Goal: Use online tool/utility: Utilize a website feature to perform a specific function

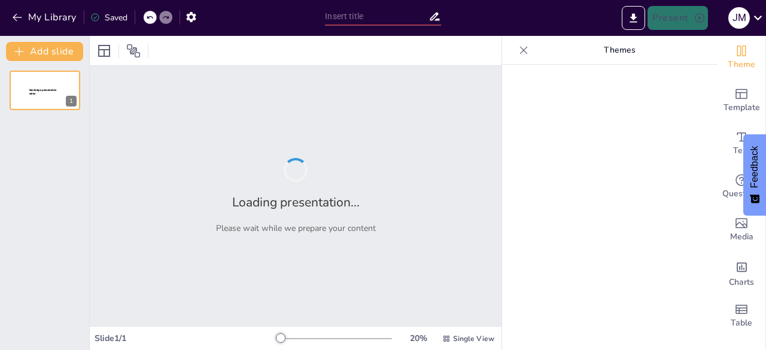
type input "Valores Corporativos y su Impacto en el Análisis FODA de la Industria Farmacéut…"
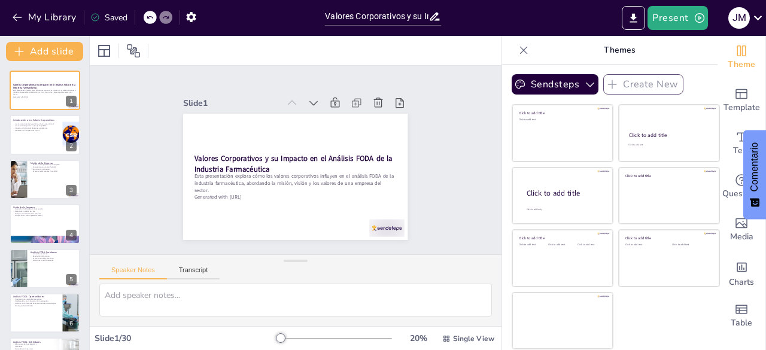
checkbox input "true"
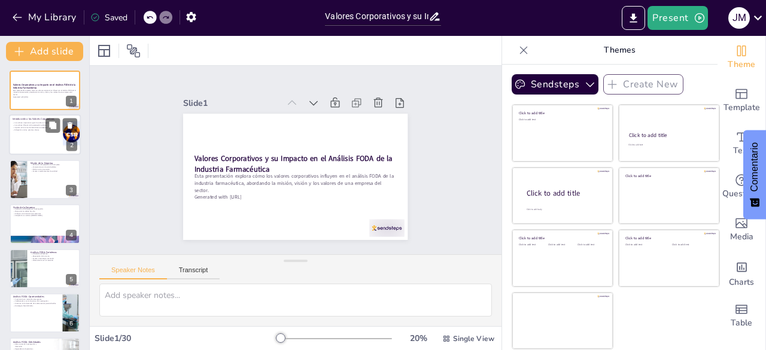
checkbox input "true"
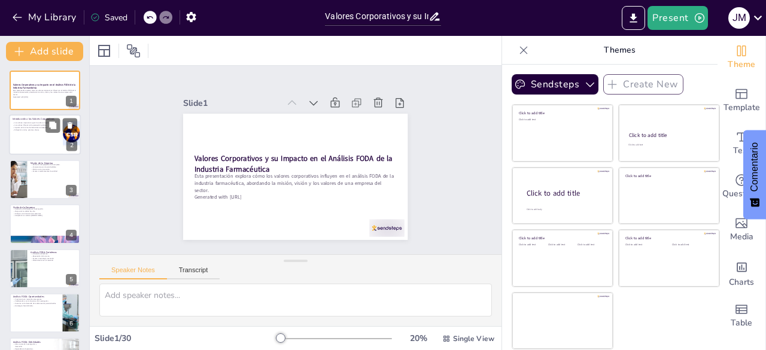
checkbox input "true"
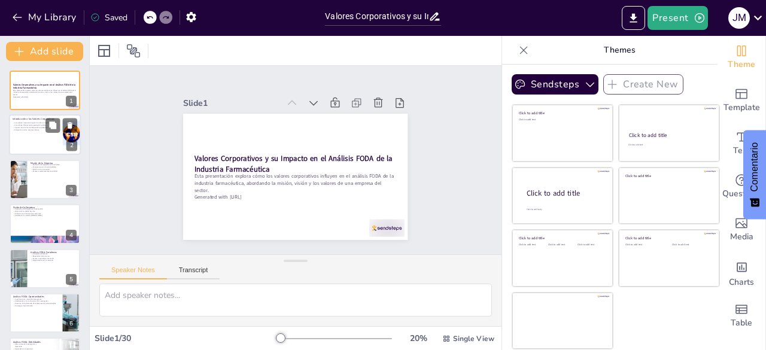
checkbox input "true"
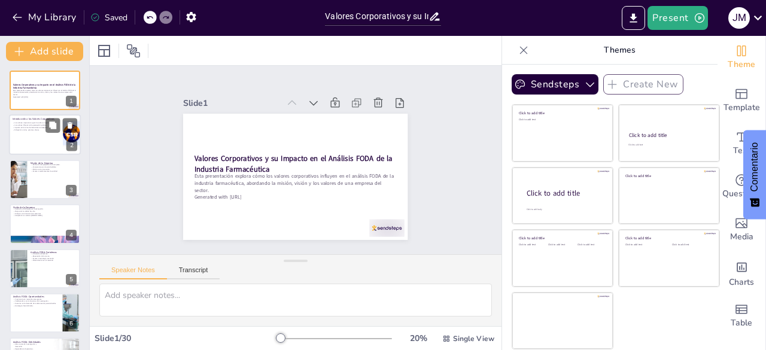
click at [42, 133] on div at bounding box center [45, 135] width 72 height 41
type textarea "Lor ipsumdo sitametconse adi elitseddoe temp incididunt utl etdolor magnaaliqua…"
checkbox input "true"
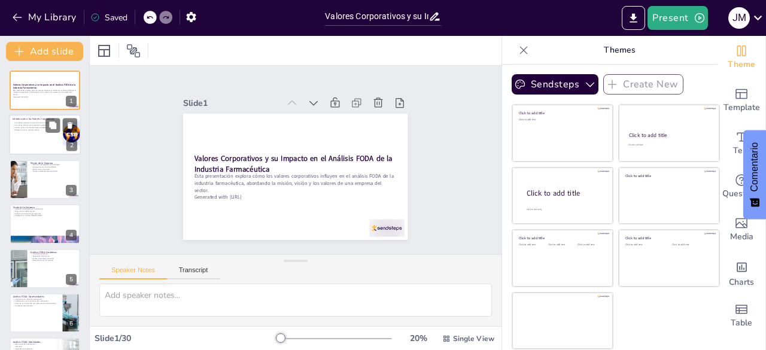
checkbox input "true"
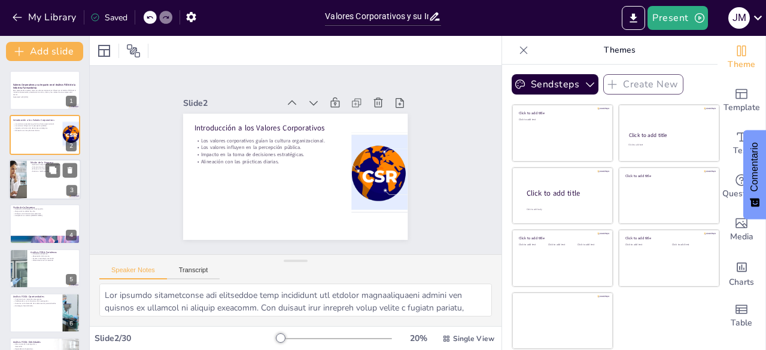
checkbox input "true"
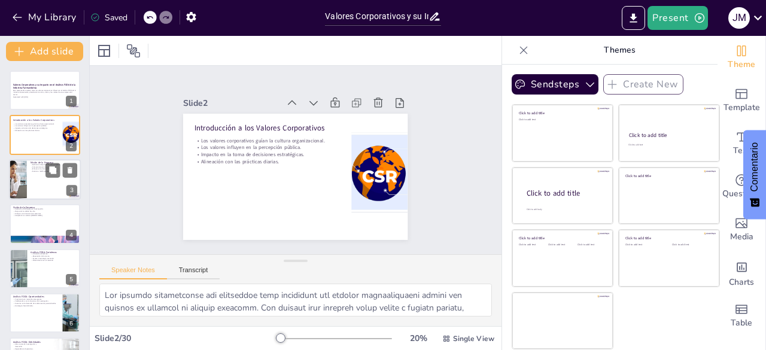
checkbox input "true"
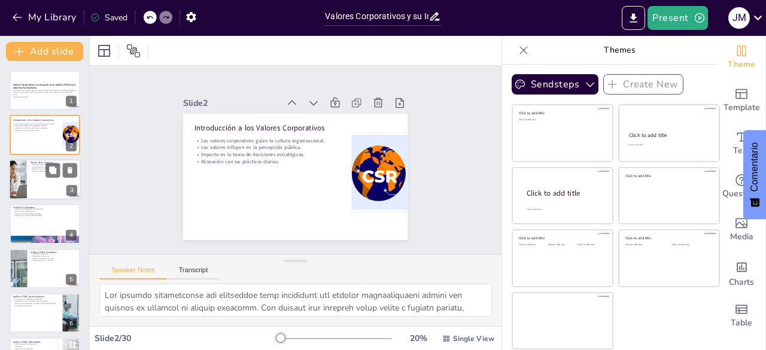
checkbox input "true"
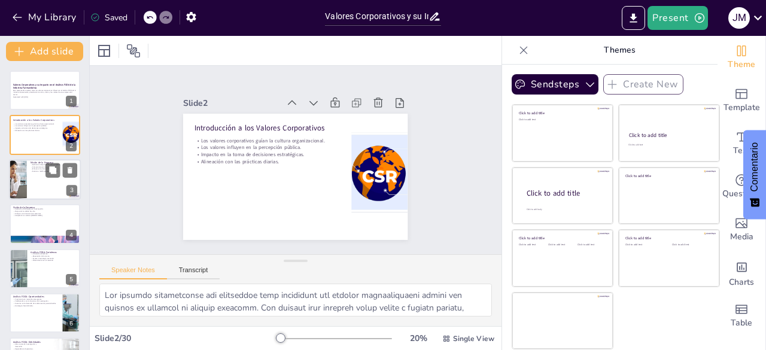
checkbox input "true"
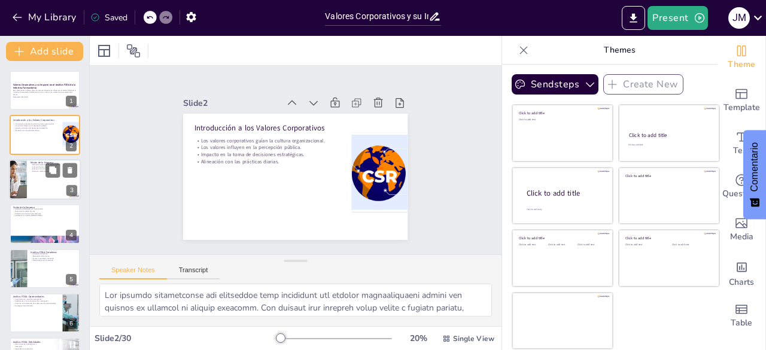
click at [39, 169] on p "Énfasis en la innovación." at bounding box center [54, 169] width 47 height 2
type textarea "Lo ipsumd si ame consect adipiscingel sedd eiu tempo i utlabor, etdolorema al e…"
checkbox input "true"
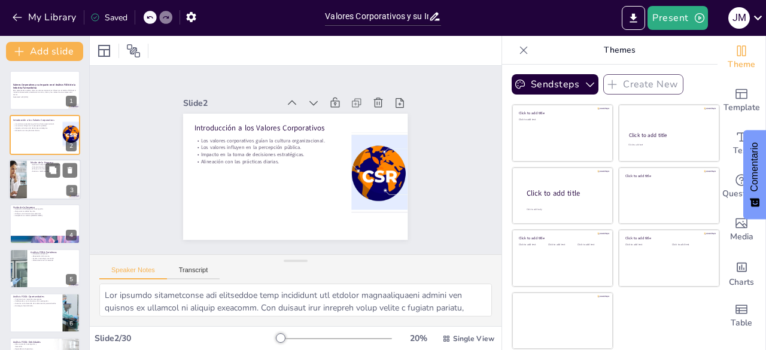
checkbox input "true"
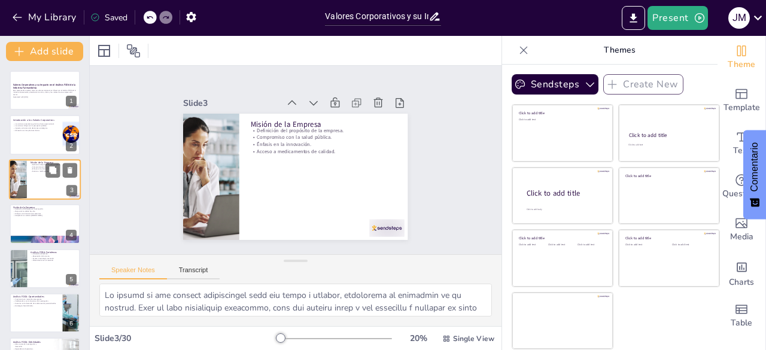
checkbox input "true"
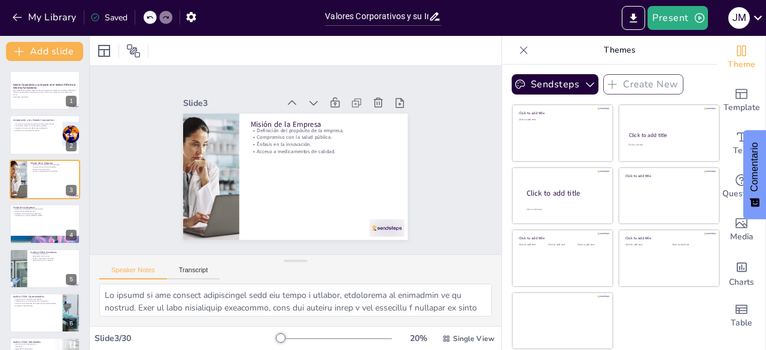
checkbox input "true"
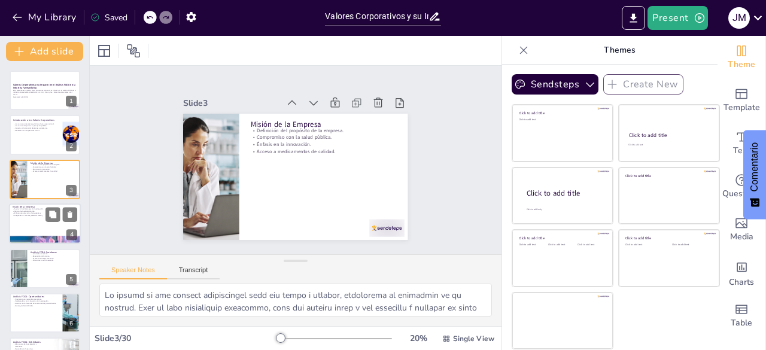
checkbox input "true"
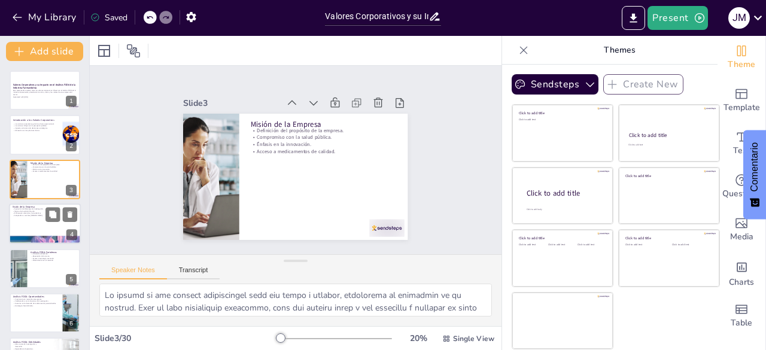
checkbox input "true"
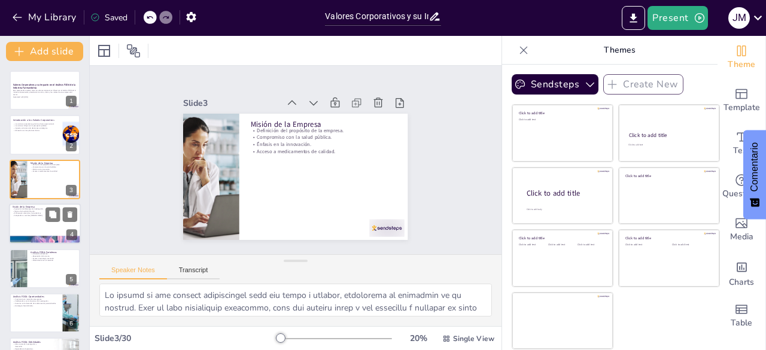
checkbox input "true"
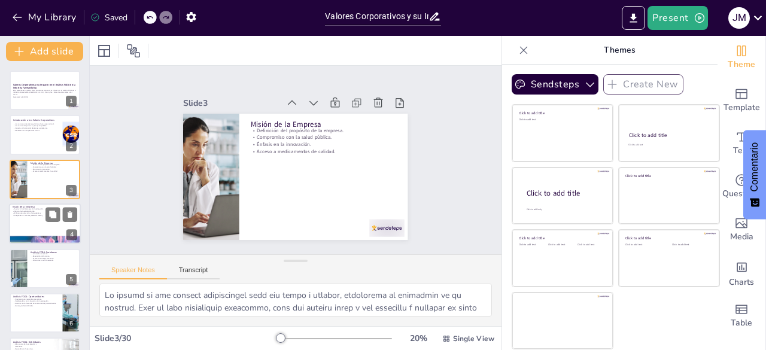
click at [42, 214] on p "Enfoque en soluciones farmacéuticas." at bounding box center [45, 213] width 65 height 2
type textarea "La aspiración de ser un líder en investigación es fundamental para cualquier em…"
checkbox input "true"
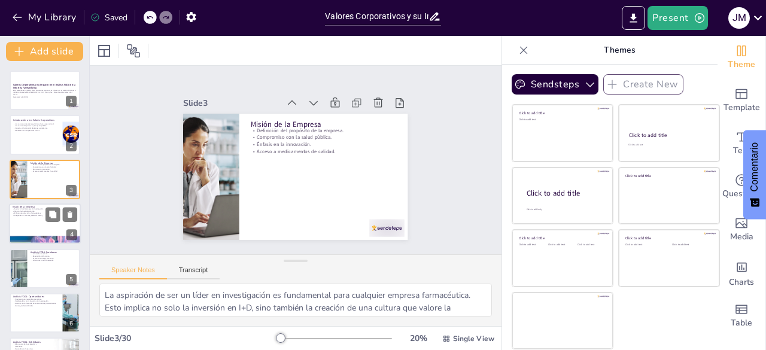
checkbox input "true"
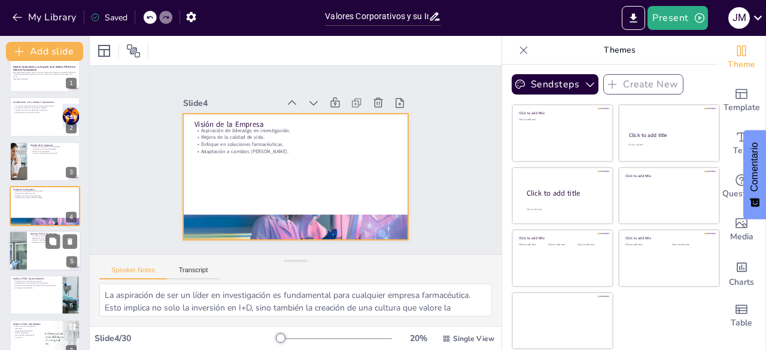
checkbox input "true"
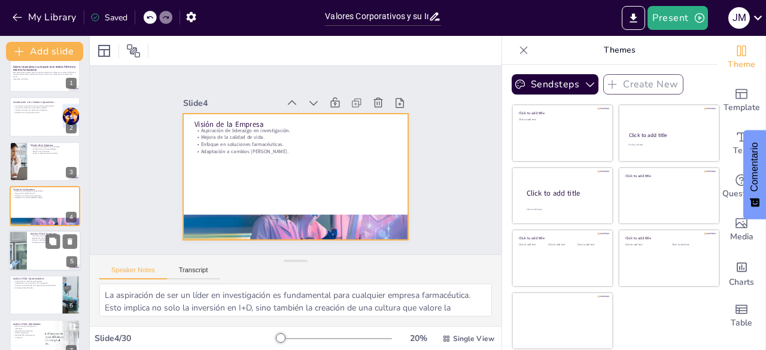
checkbox input "true"
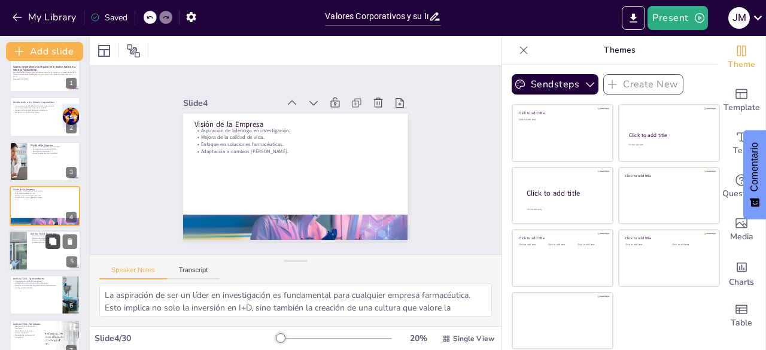
checkbox input "true"
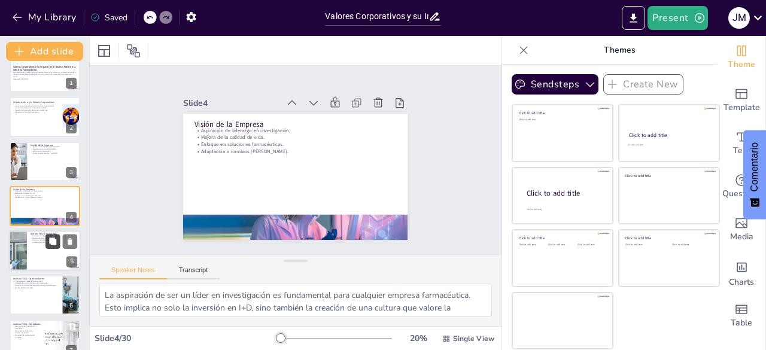
checkbox input "true"
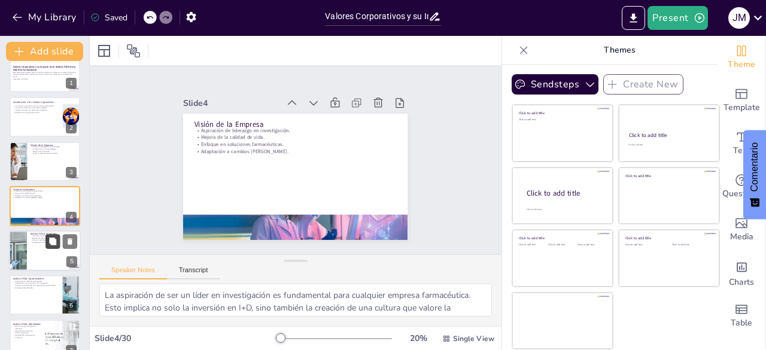
checkbox input "true"
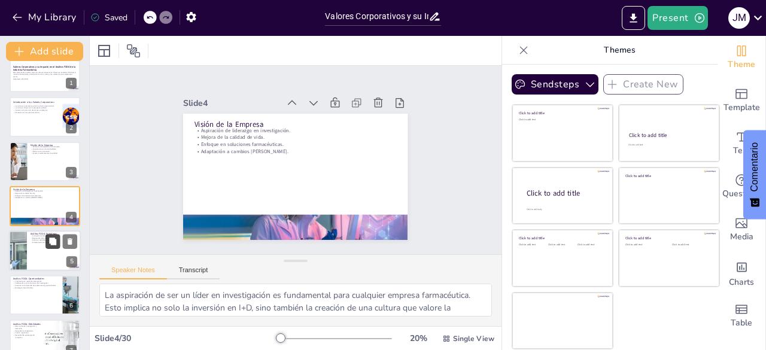
click at [47, 235] on button at bounding box center [52, 241] width 14 height 14
type textarea "La innovación constante es una fortaleza clave que permite a las empresas farma…"
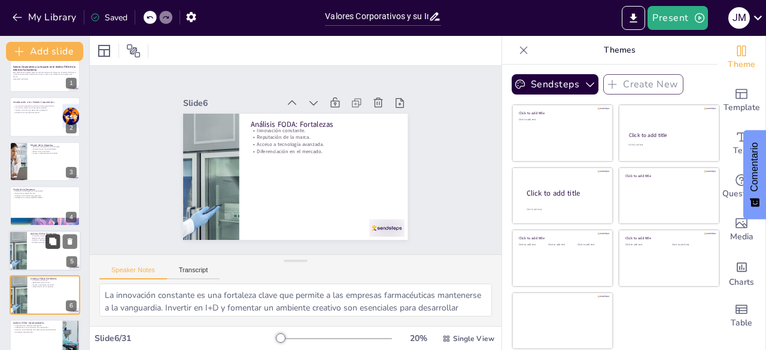
checkbox input "true"
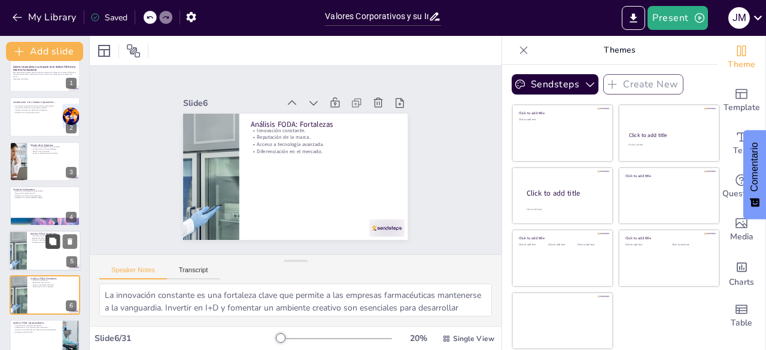
scroll to position [107, 0]
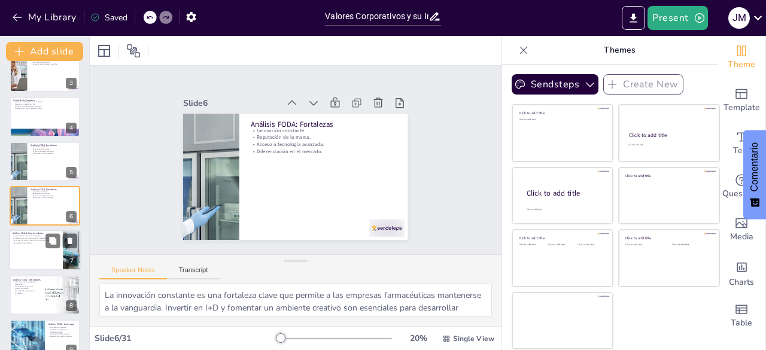
checkbox input "true"
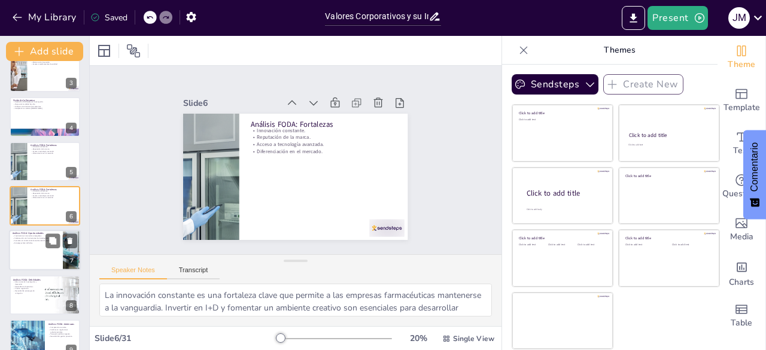
checkbox input "true"
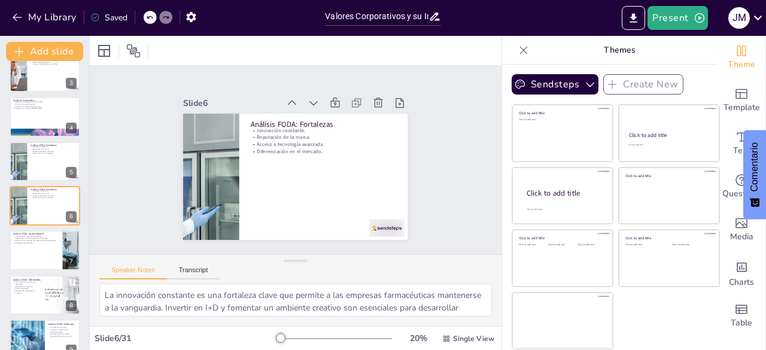
checkbox input "true"
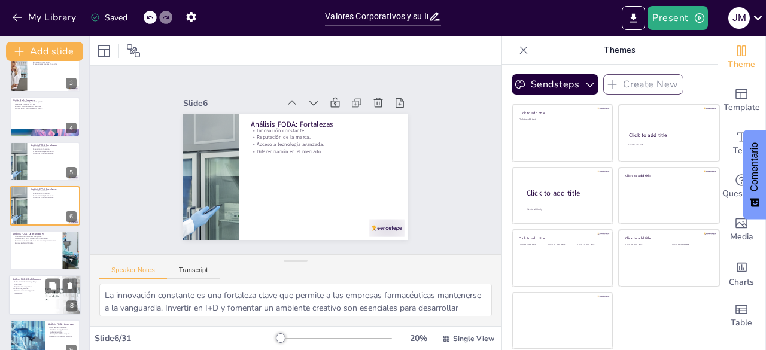
checkbox input "true"
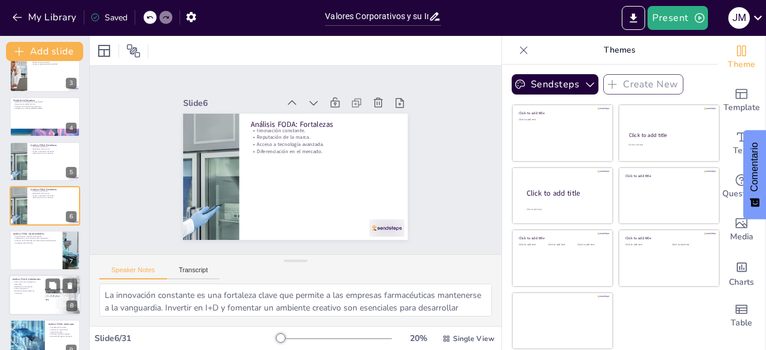
checkbox input "true"
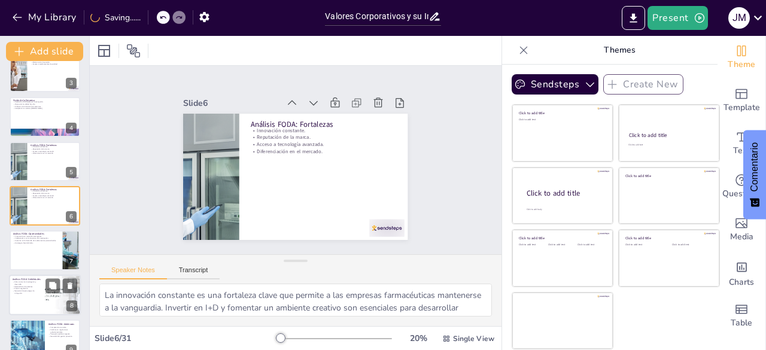
click at [35, 279] on p "Análisis FODA: Debilidades" at bounding box center [27, 280] width 29 height 4
type textarea "Lor ipsum dolors am consecteturad e seddoeiusm tem inc utlaboree doloremagnaal …"
checkbox input "true"
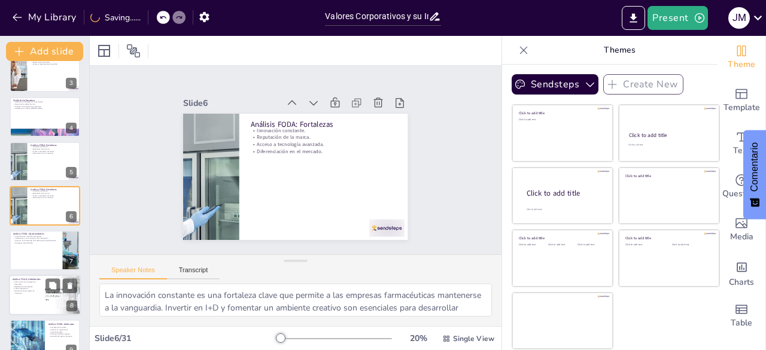
checkbox input "true"
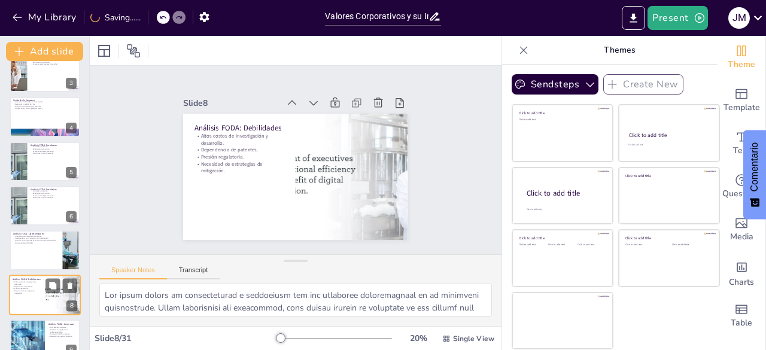
scroll to position [196, 0]
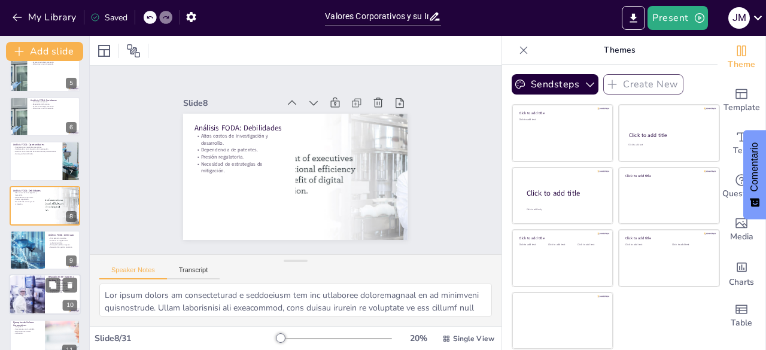
click at [30, 284] on div at bounding box center [27, 295] width 62 height 41
type textarea "La relación entre los valores corporativos y el análisis FODA es fundamental. L…"
checkbox input "true"
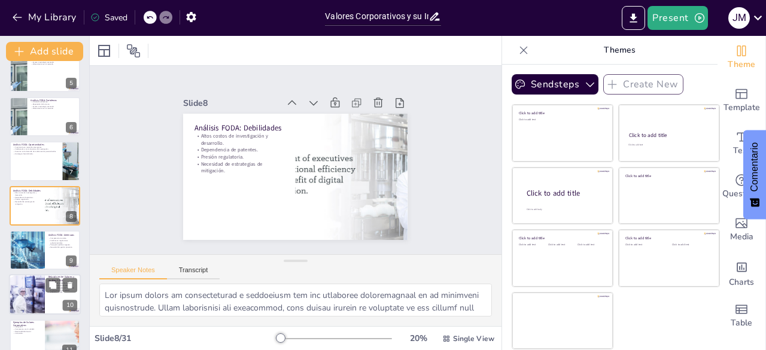
checkbox input "true"
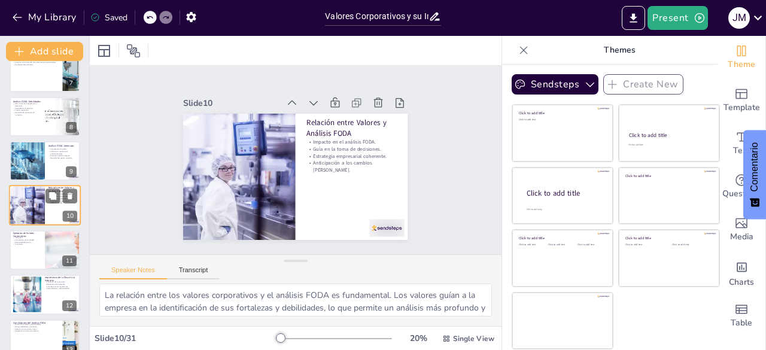
scroll to position [309, 0]
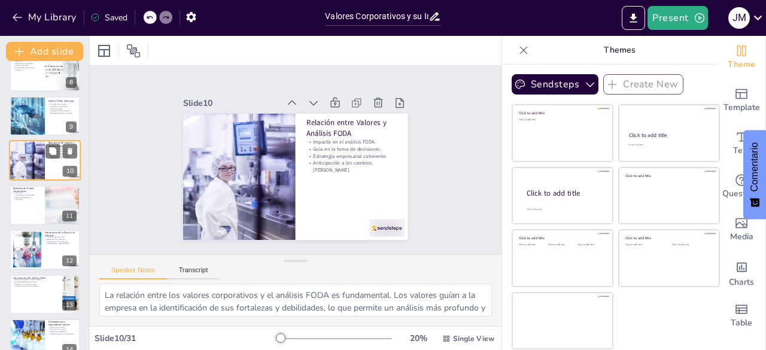
checkbox input "true"
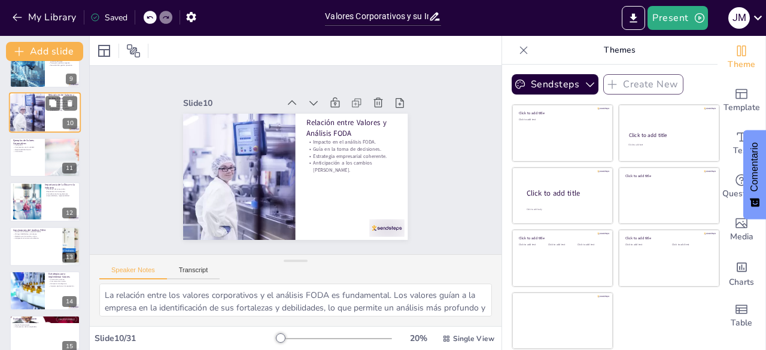
checkbox input "true"
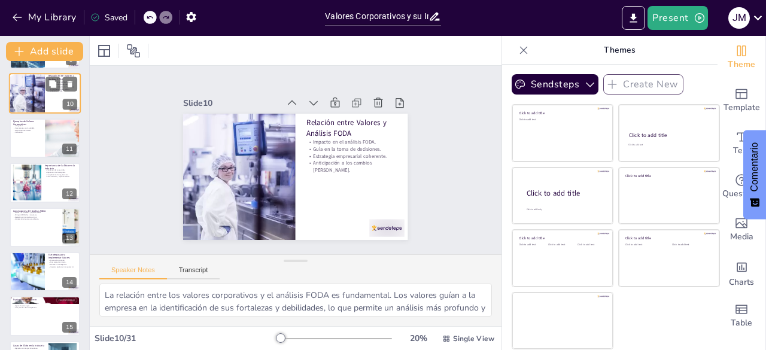
checkbox input "true"
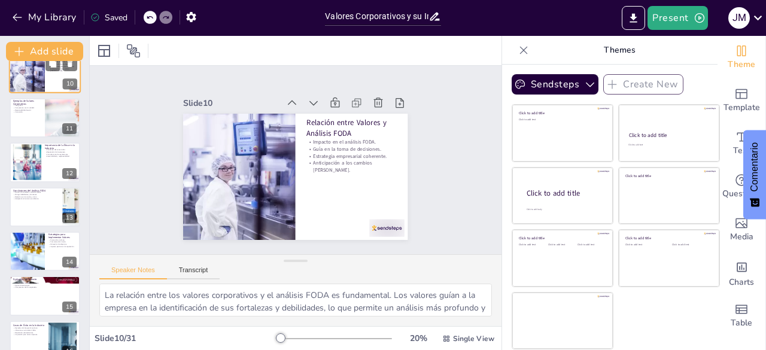
checkbox input "true"
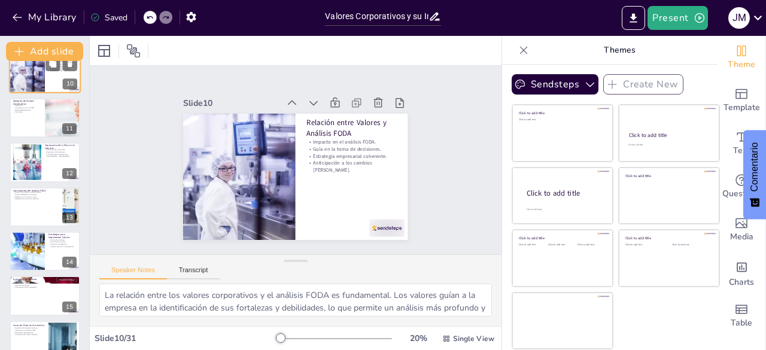
checkbox input "true"
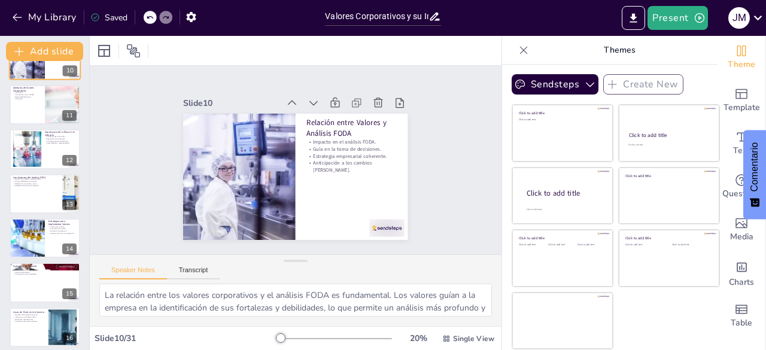
checkbox input "true"
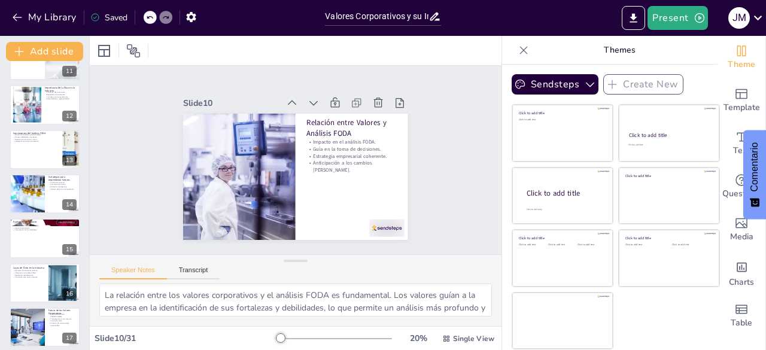
checkbox input "true"
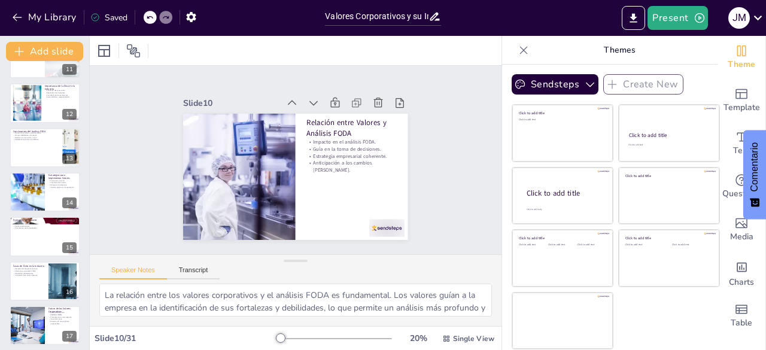
checkbox input "true"
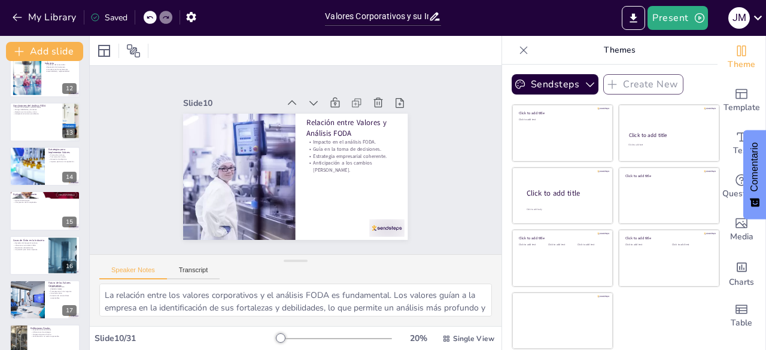
checkbox input "true"
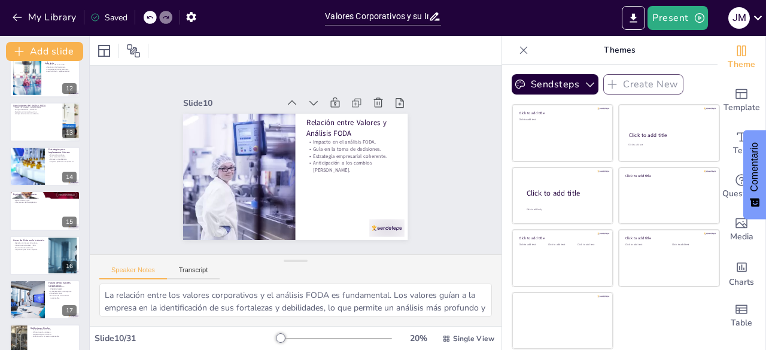
checkbox input "true"
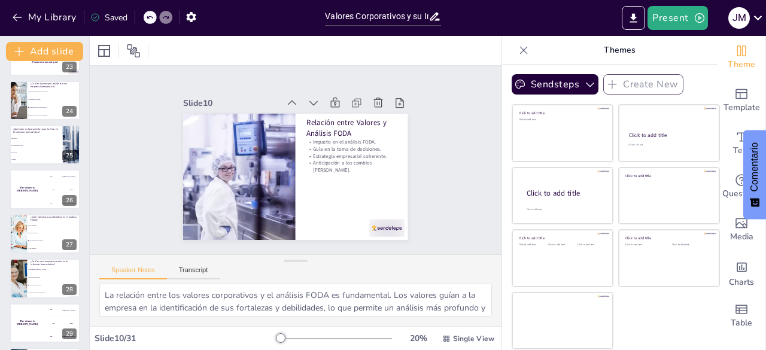
scroll to position [1105, 0]
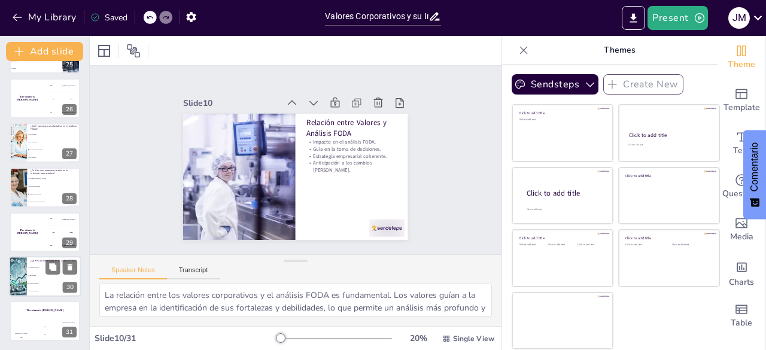
click at [23, 276] on div at bounding box center [18, 276] width 71 height 41
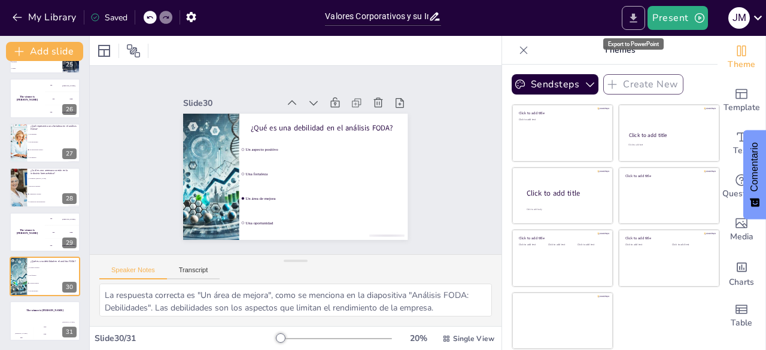
click at [638, 20] on icon "Export to PowerPoint" at bounding box center [633, 18] width 13 height 13
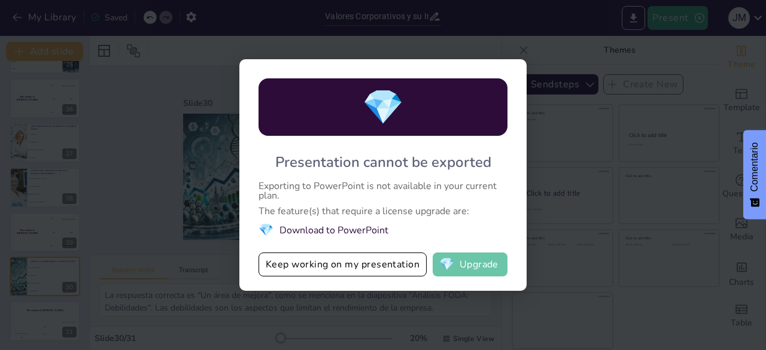
click at [468, 265] on button "💎 Upgrade" at bounding box center [470, 264] width 75 height 24
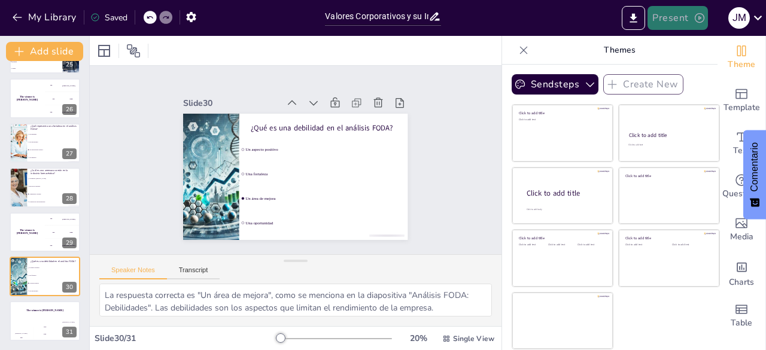
click at [668, 22] on button "Present" at bounding box center [677, 18] width 60 height 24
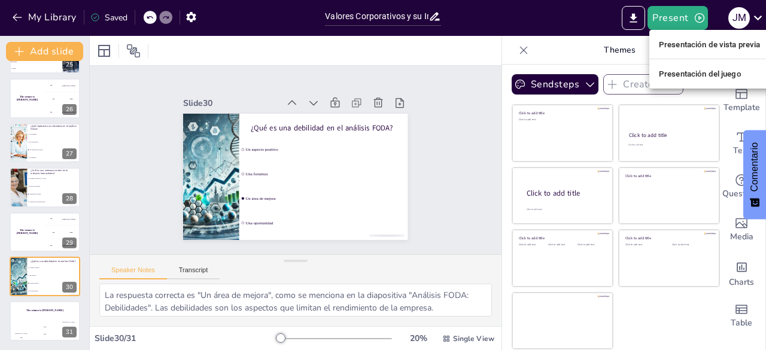
click at [699, 43] on font "Presentación de vista previa" at bounding box center [710, 44] width 102 height 9
